Goal: Task Accomplishment & Management: Complete application form

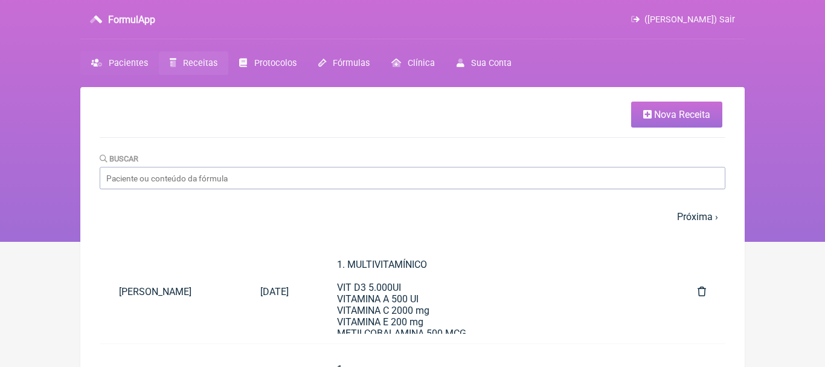
click at [121, 63] on span "Pacientes" at bounding box center [128, 63] width 39 height 10
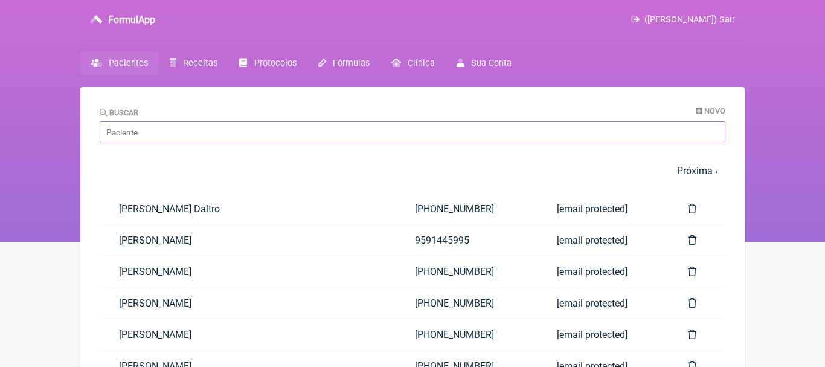
click at [300, 127] on input "Buscar" at bounding box center [413, 132] width 626 height 22
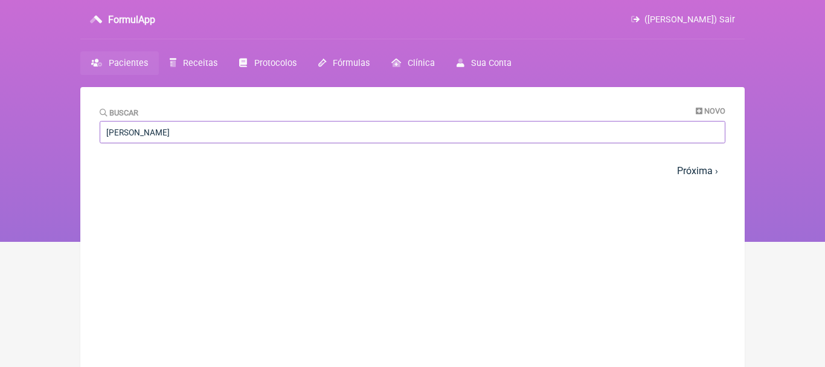
type input "natalia me"
click at [129, 63] on span "Pacientes" at bounding box center [128, 63] width 39 height 10
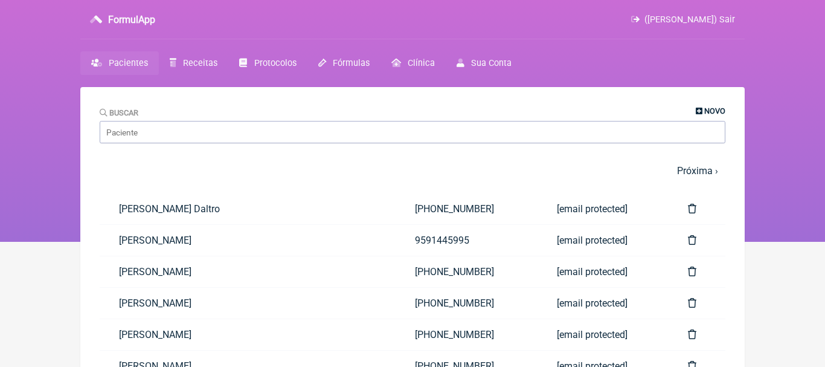
click at [701, 109] on icon at bounding box center [699, 111] width 7 height 8
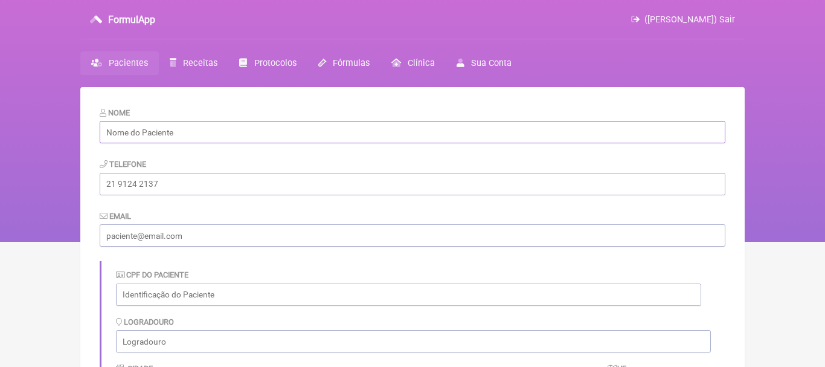
click at [223, 122] on input "text" at bounding box center [413, 132] width 626 height 22
paste input "[PERSON_NAME]"
type input "[PERSON_NAME]"
click at [212, 191] on input "tel" at bounding box center [413, 184] width 626 height 22
paste input "[EMAIL_ADDRESS][DOMAIN_NAME]"
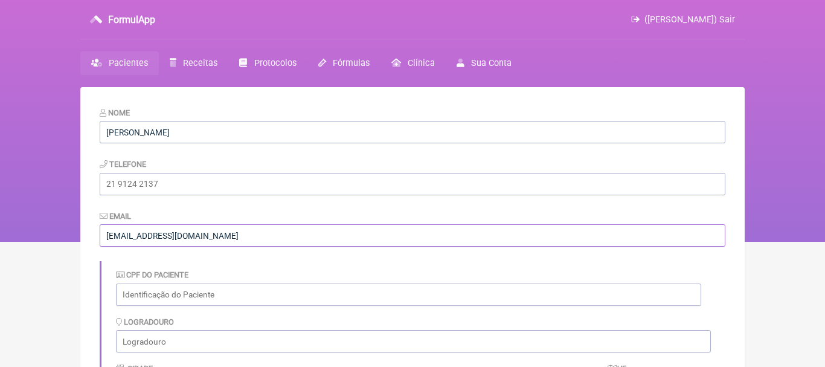
type input "[EMAIL_ADDRESS][DOMAIN_NAME]"
paste input "[PHONE_NUMBER]"
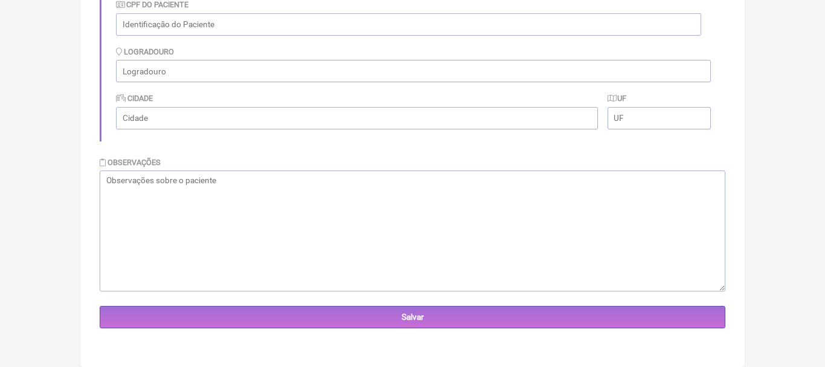
type input "[PHONE_NUMBER]"
click at [544, 198] on textarea at bounding box center [413, 230] width 626 height 121
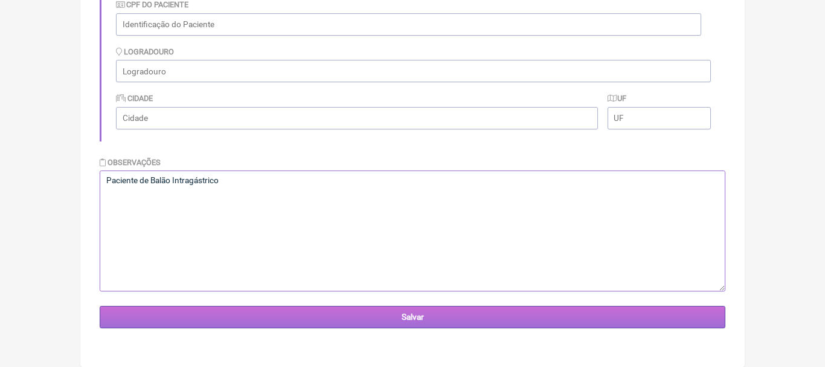
type textarea "Paciente de Balão Intragástrico"
click at [426, 319] on input "Salvar" at bounding box center [413, 317] width 626 height 22
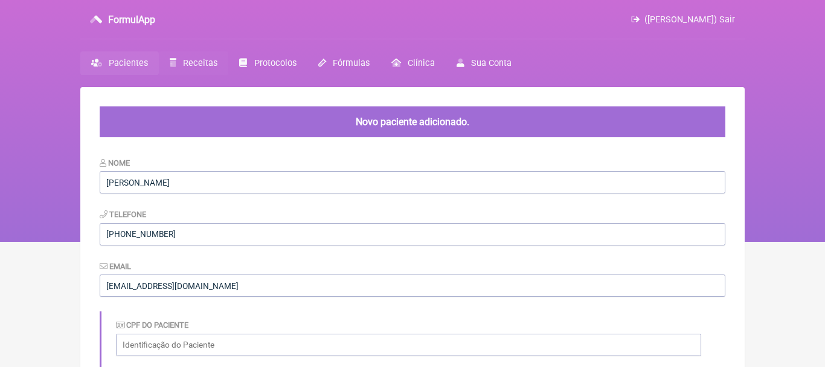
click at [187, 63] on span "Receitas" at bounding box center [200, 63] width 34 height 10
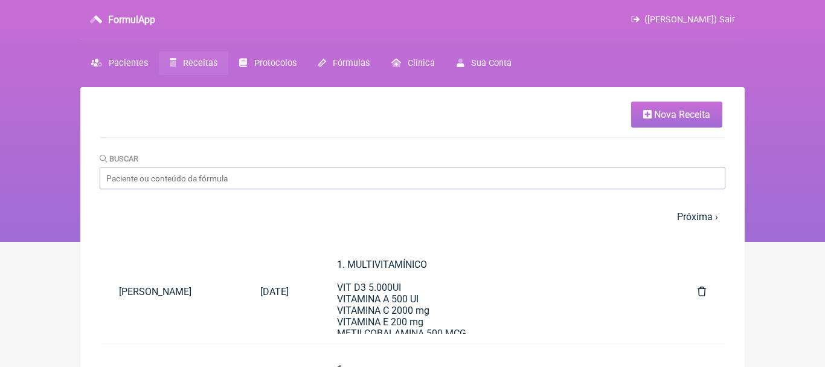
click at [663, 114] on span "Nova Receita" at bounding box center [682, 114] width 56 height 11
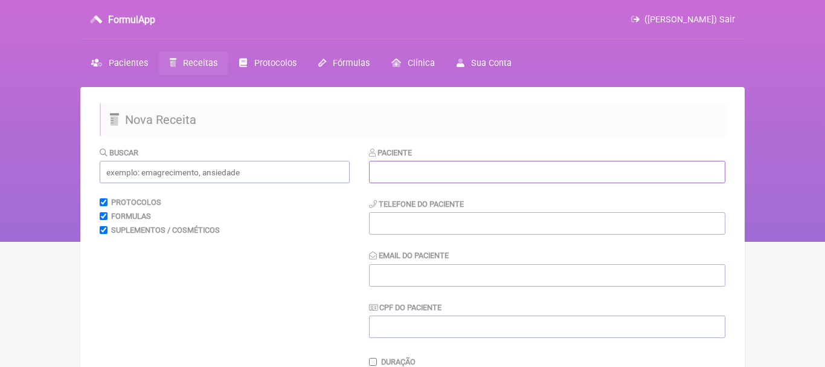
click at [474, 169] on input "text" at bounding box center [547, 172] width 356 height 22
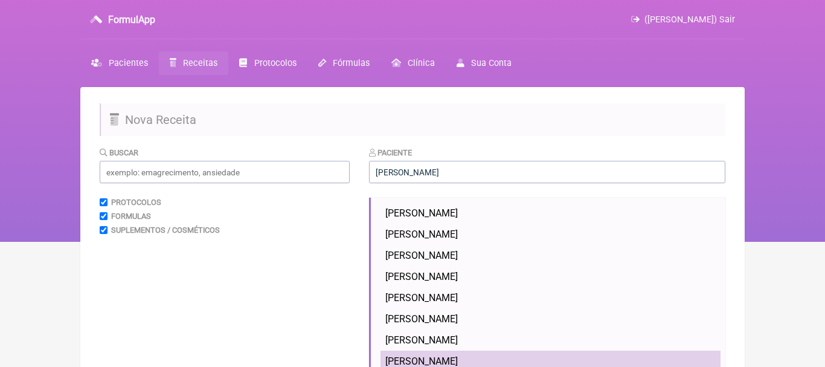
click at [455, 355] on li "[PERSON_NAME]" at bounding box center [550, 360] width 340 height 21
type input "[PERSON_NAME]"
type input "[PHONE_NUMBER]"
type input "[EMAIL_ADDRESS][DOMAIN_NAME]"
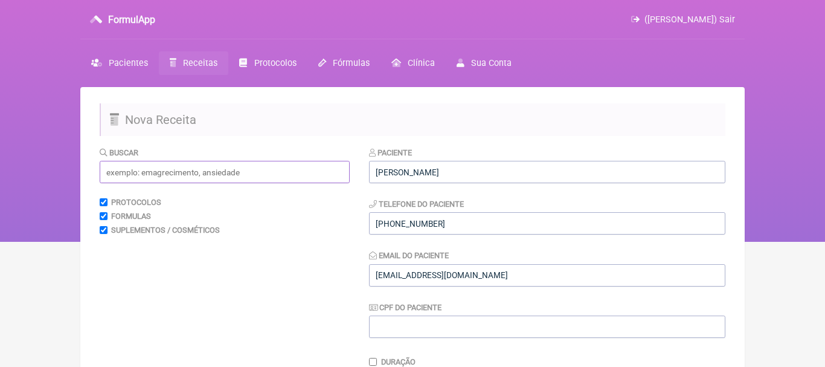
click at [240, 169] on input "text" at bounding box center [225, 172] width 250 height 22
type input "q"
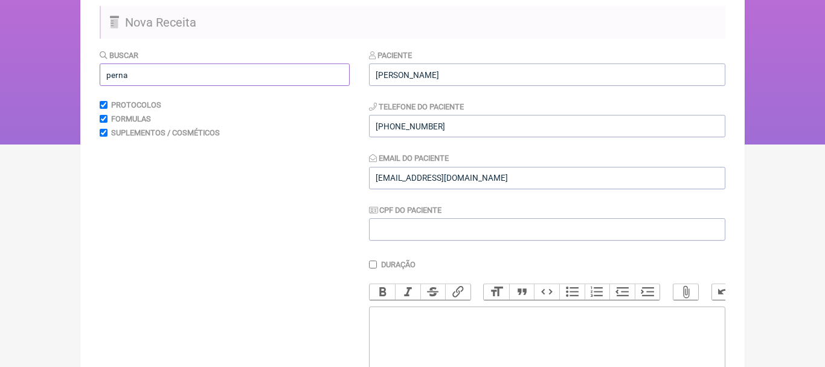
scroll to position [98, 0]
type input "p"
type input "c"
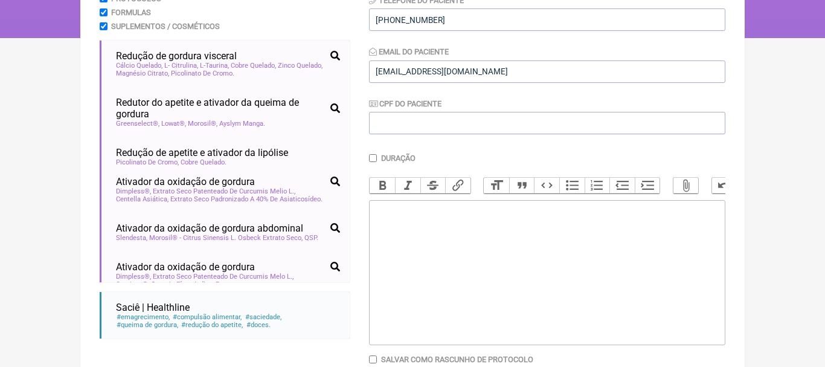
scroll to position [0, 0]
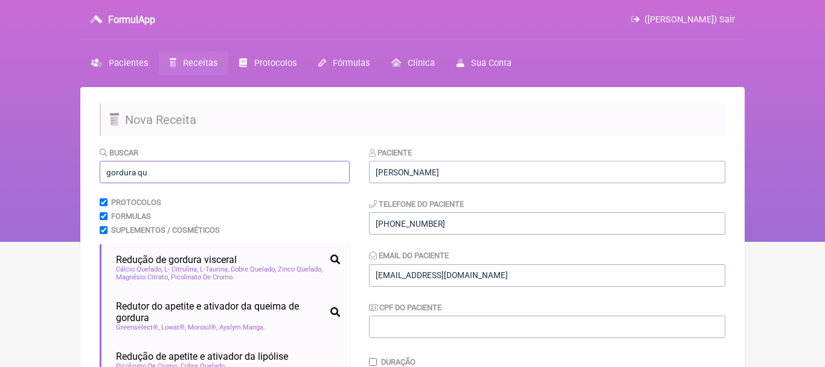
type input "gordura qu"
click at [202, 62] on span "Receitas" at bounding box center [200, 63] width 34 height 10
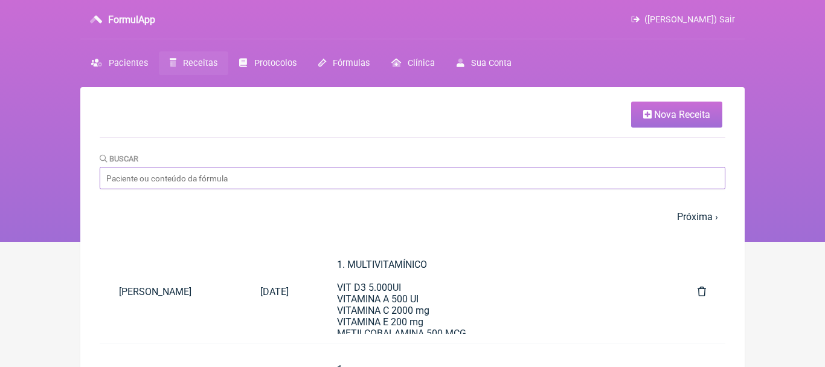
click at [188, 175] on input "Buscar" at bounding box center [413, 178] width 626 height 22
click at [208, 178] on input "Buscar" at bounding box center [413, 178] width 626 height 22
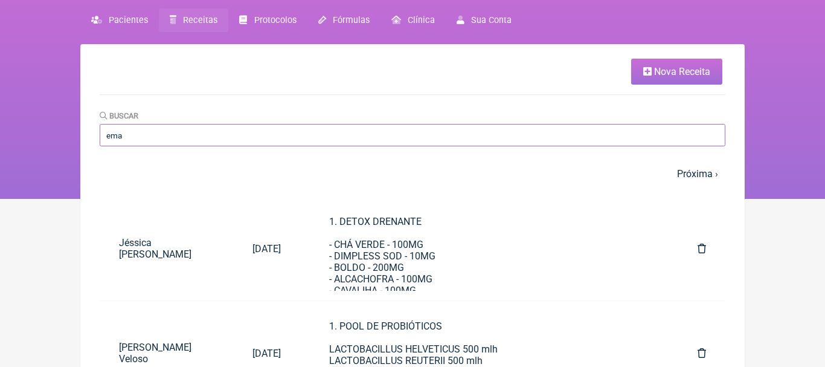
scroll to position [37, 0]
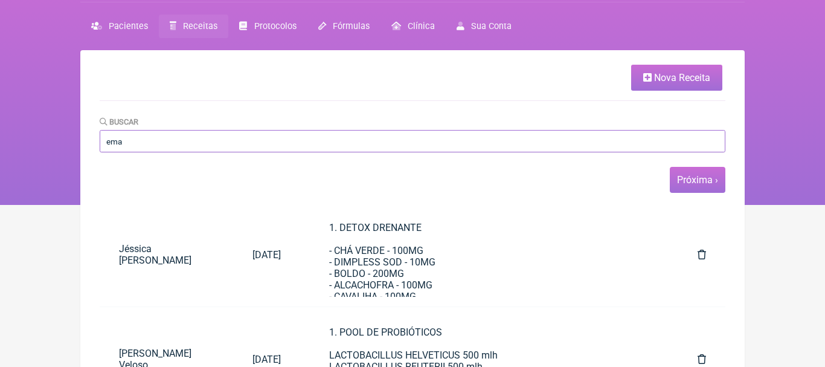
type input "ema"
click at [698, 185] on link "Próxima ›" at bounding box center [697, 179] width 41 height 11
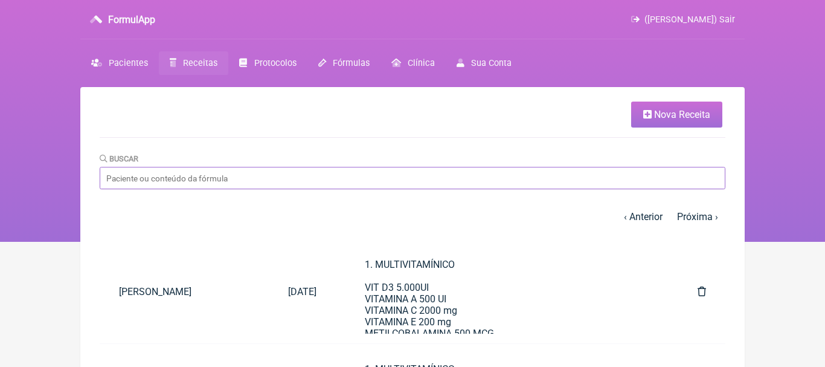
click at [228, 185] on input "Buscar" at bounding box center [413, 178] width 626 height 22
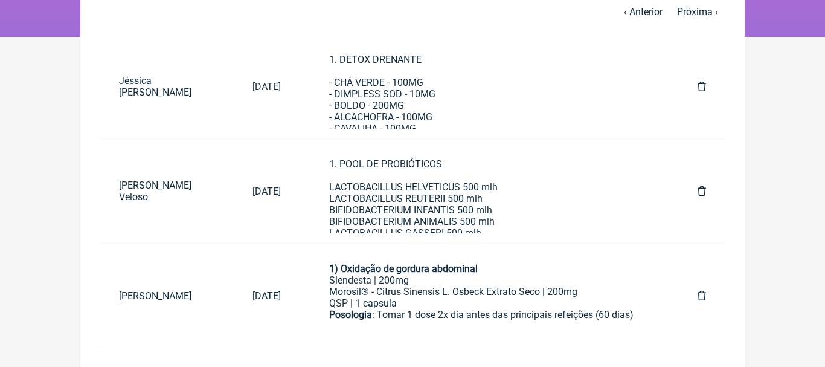
scroll to position [210, 0]
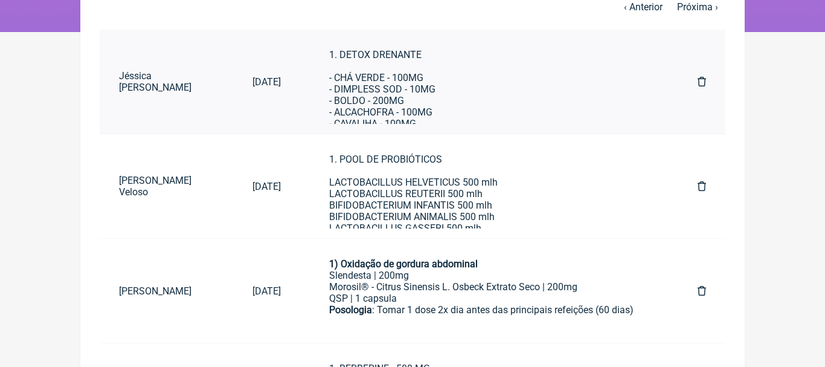
type input "ema"
click at [421, 86] on div "1. DETOX DRENANTE - CHÁ VERDE - 100MG - DIMPLESS SOD - 10MG - BOLDO - 200MG - A…" at bounding box center [489, 135] width 320 height 172
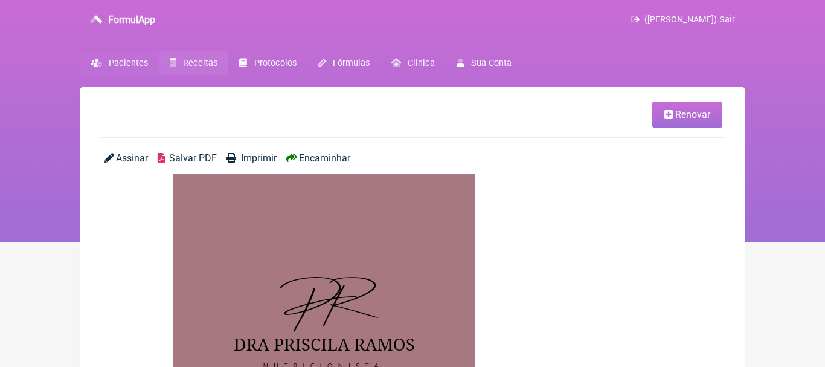
click at [129, 61] on span "Pacientes" at bounding box center [128, 63] width 39 height 10
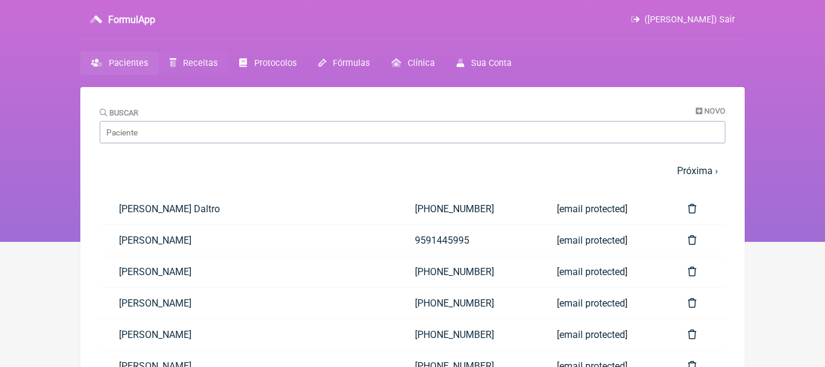
click at [193, 65] on span "Receitas" at bounding box center [200, 63] width 34 height 10
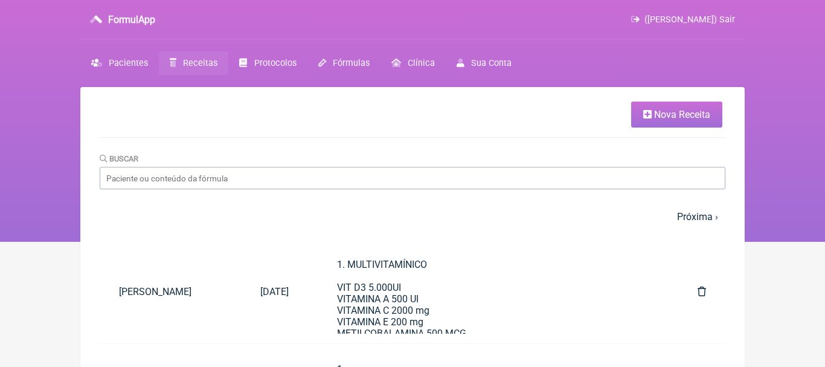
click at [664, 117] on span "Nova Receita" at bounding box center [682, 114] width 56 height 11
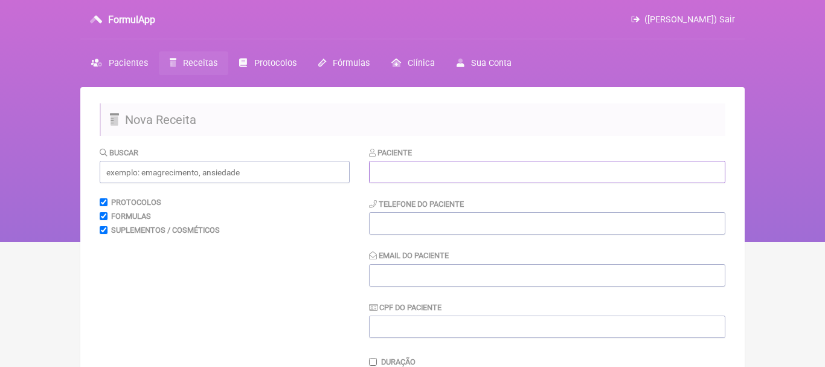
click at [467, 177] on input "text" at bounding box center [547, 172] width 356 height 22
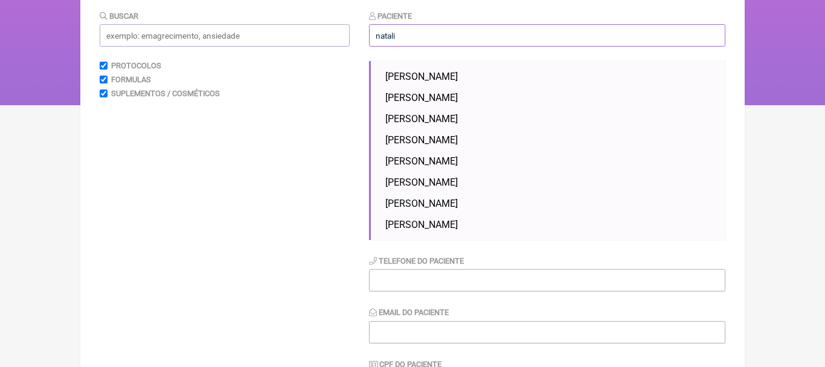
scroll to position [124, 0]
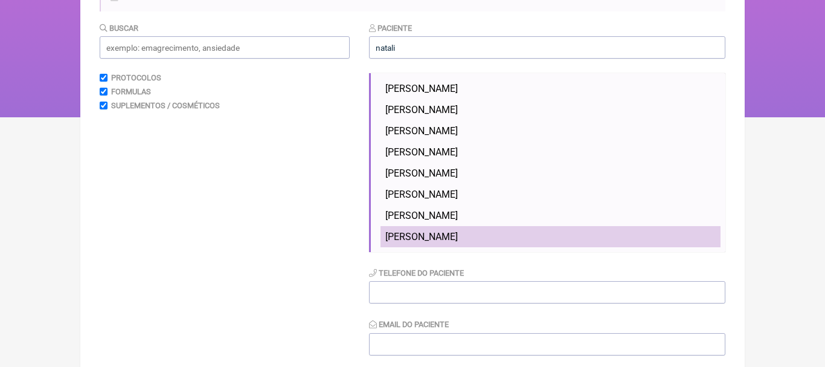
click at [458, 232] on span "[PERSON_NAME]" at bounding box center [421, 236] width 72 height 11
type input "[PERSON_NAME]"
type input "[PHONE_NUMBER]"
type input "[EMAIL_ADDRESS][DOMAIN_NAME]"
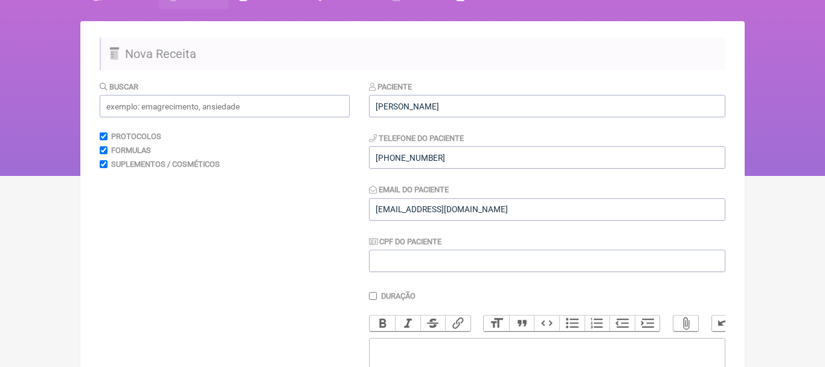
scroll to position [56, 0]
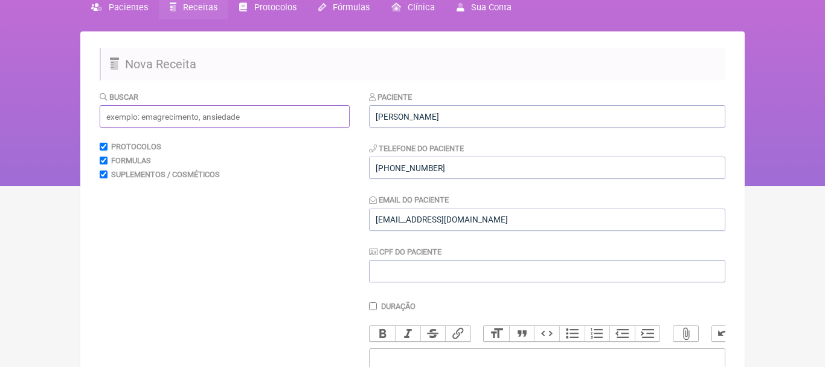
click at [269, 107] on input "text" at bounding box center [225, 116] width 250 height 22
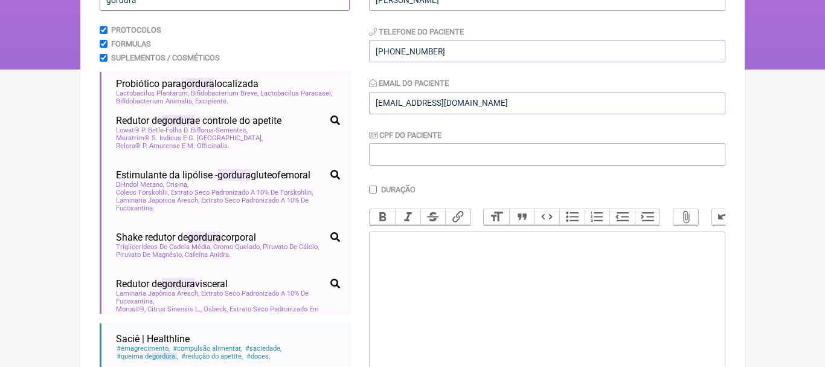
scroll to position [247, 0]
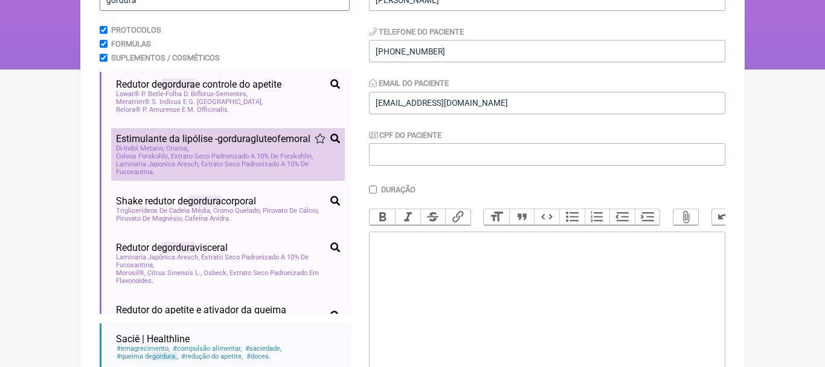
type input "gordura"
click at [152, 144] on span "Estimulante da lipólise - gordura gluteofemoral" at bounding box center [213, 138] width 194 height 11
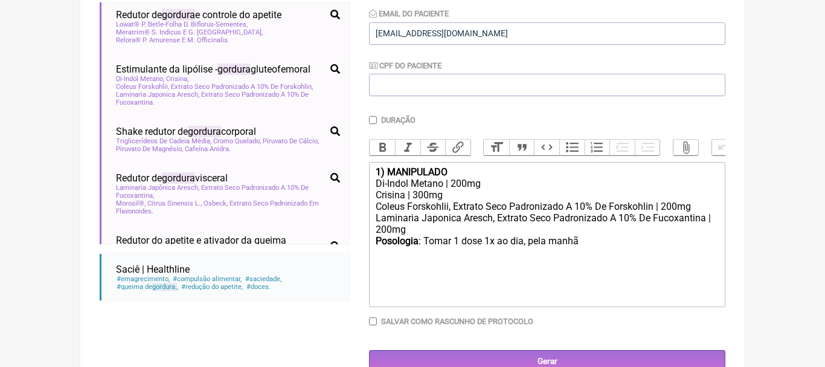
scroll to position [257, 0]
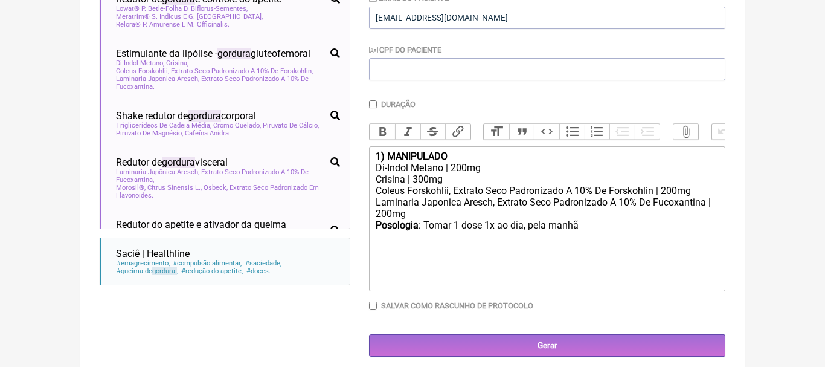
click at [454, 154] on div "1) MANIPULADO" at bounding box center [547, 155] width 343 height 11
click at [590, 225] on div "Posologia : Tomar 1 dose 1x ao dia, pela manhã ㅤ" at bounding box center [547, 231] width 343 height 24
type trix-editor "<div><strong>1) Estimulante da lipólise Glúteo - femural</strong></div><div>Di-…"
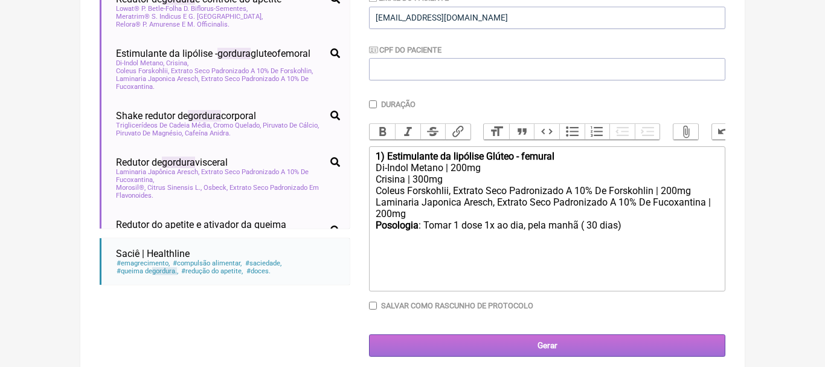
click at [548, 342] on input "Gerar" at bounding box center [547, 345] width 356 height 22
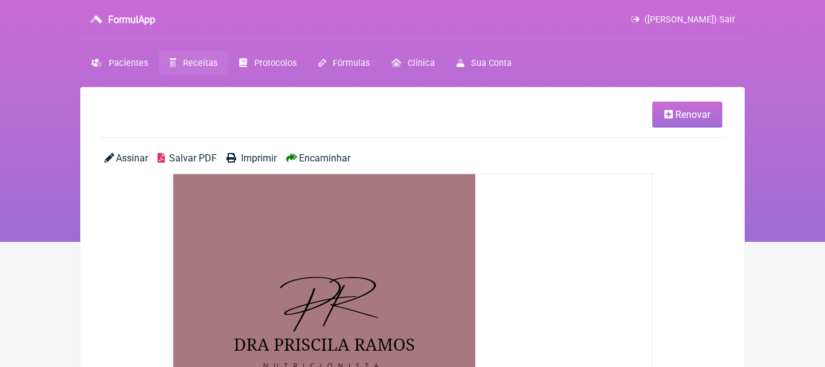
click at [330, 159] on span "Encaminhar" at bounding box center [324, 157] width 51 height 11
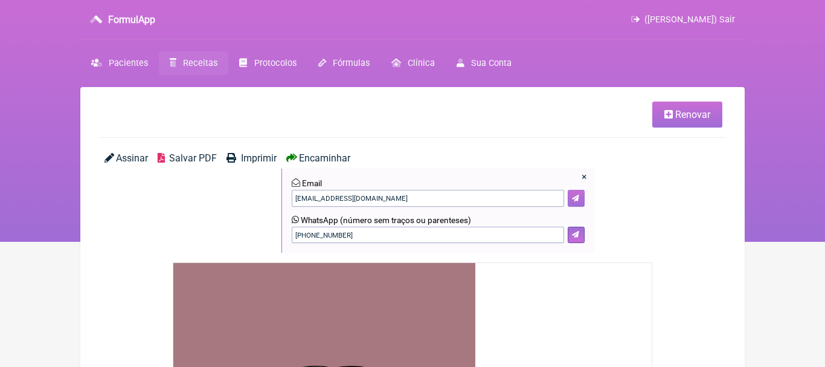
click at [574, 196] on icon at bounding box center [575, 197] width 7 height 7
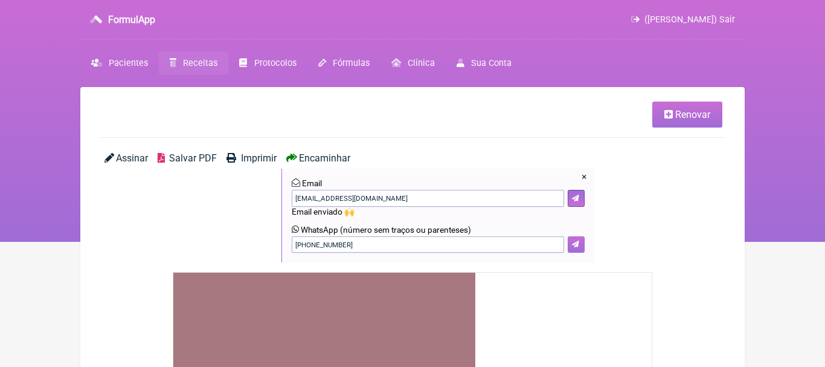
click at [579, 244] on button at bounding box center [576, 244] width 17 height 17
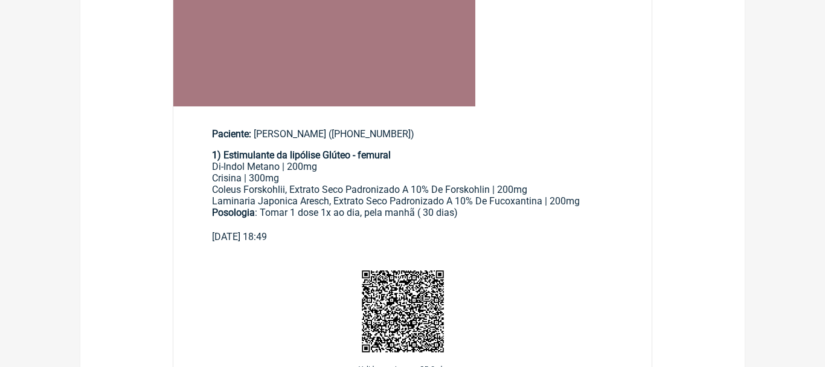
scroll to position [475, 0]
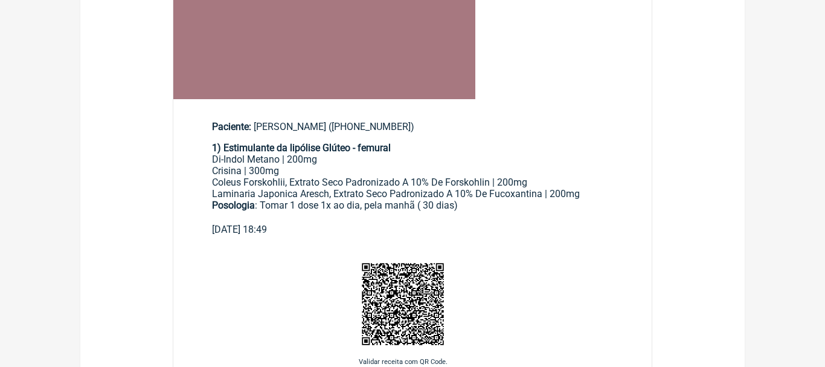
drag, startPoint x: 214, startPoint y: 150, endPoint x: 467, endPoint y: 208, distance: 259.0
click at [467, 208] on div "1) Estimulante da lipólise Glúteo - femural Di-Indol Metano | 200mg Crisina | 3…" at bounding box center [412, 183] width 401 height 82
copy div "1) Estimulante da lipólise Glúteo - femural Di-Indol Metano | 200mg Crisina | 3…"
